Goal: Navigation & Orientation: Find specific page/section

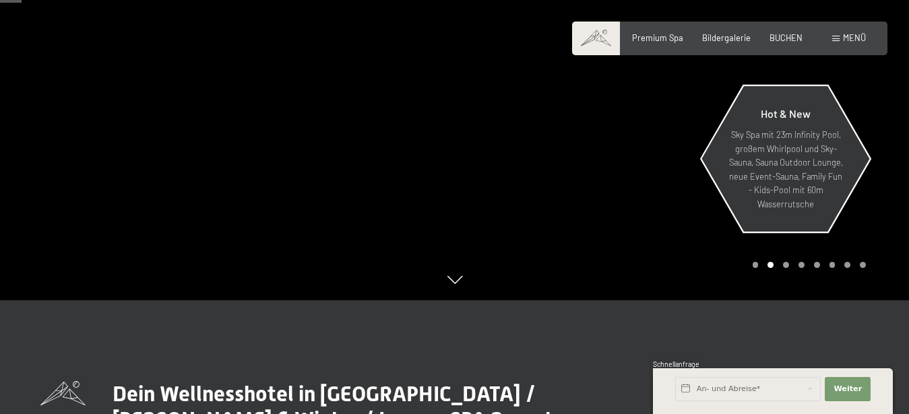
scroll to position [137, 0]
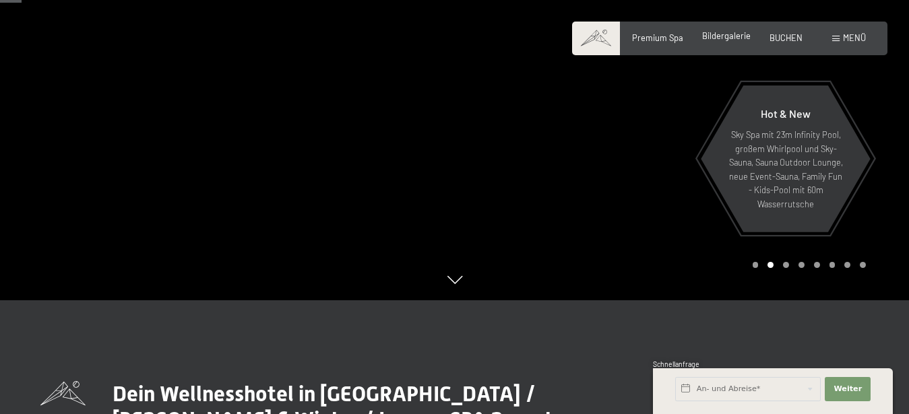
click at [723, 40] on span "Bildergalerie" at bounding box center [726, 35] width 49 height 11
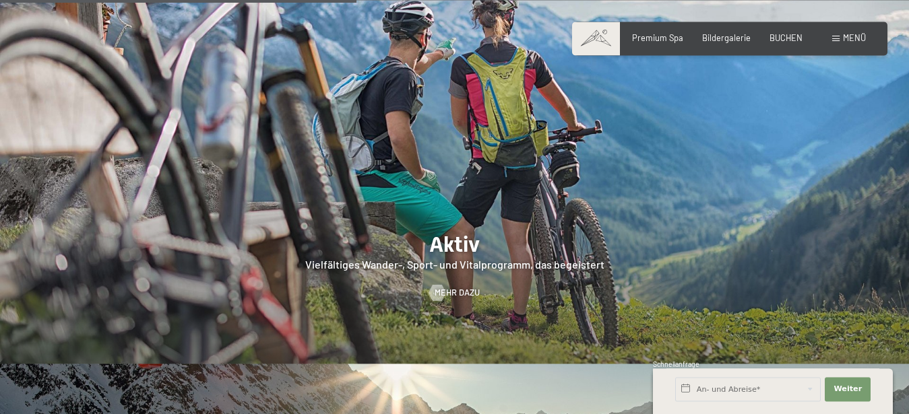
scroll to position [2268, 0]
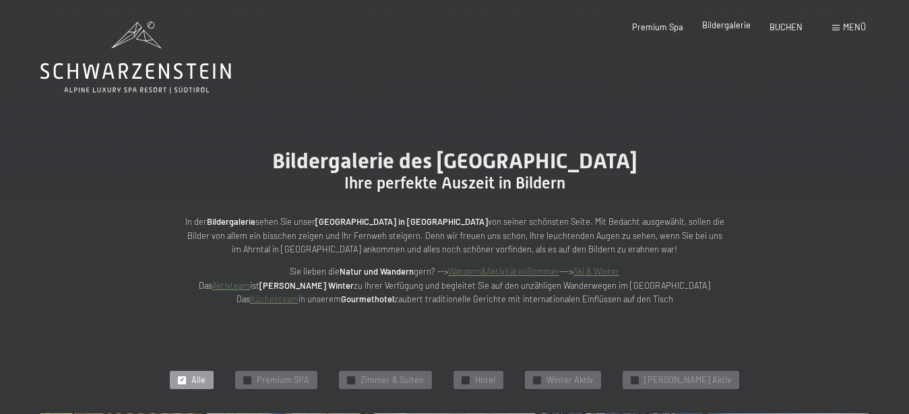
click at [720, 28] on span "Bildergalerie" at bounding box center [726, 25] width 49 height 11
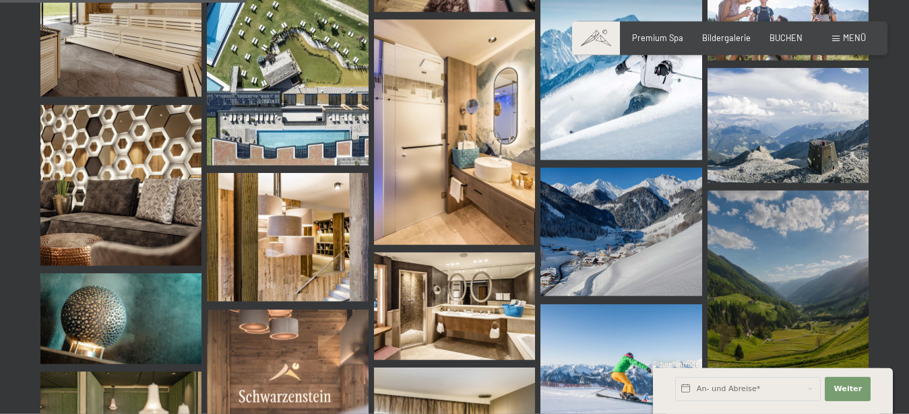
scroll to position [3506, 0]
